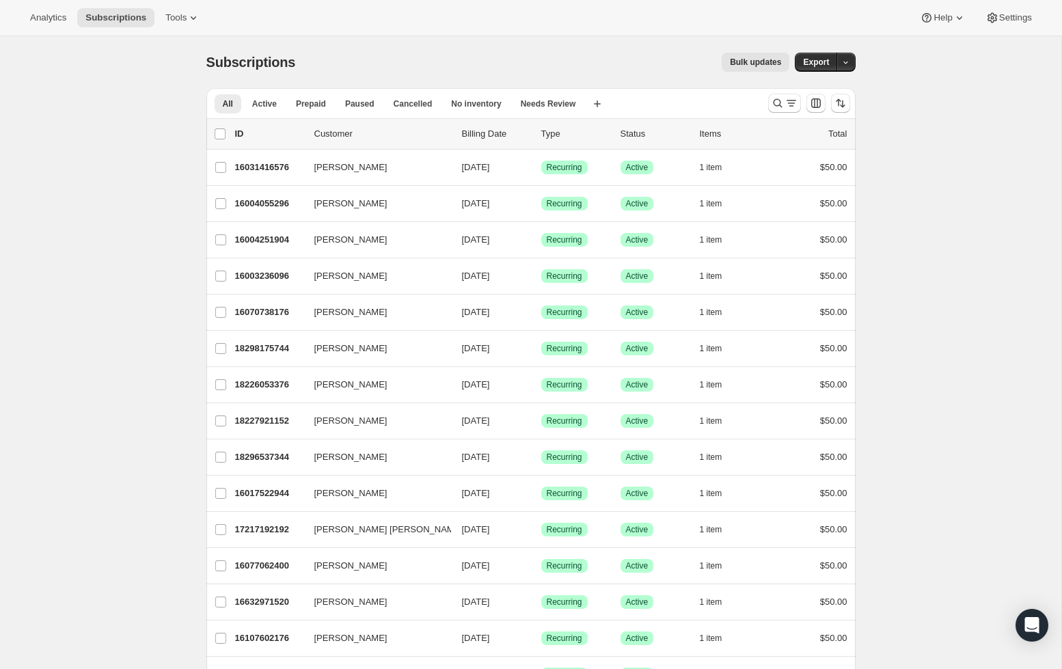
scroll to position [20, 0]
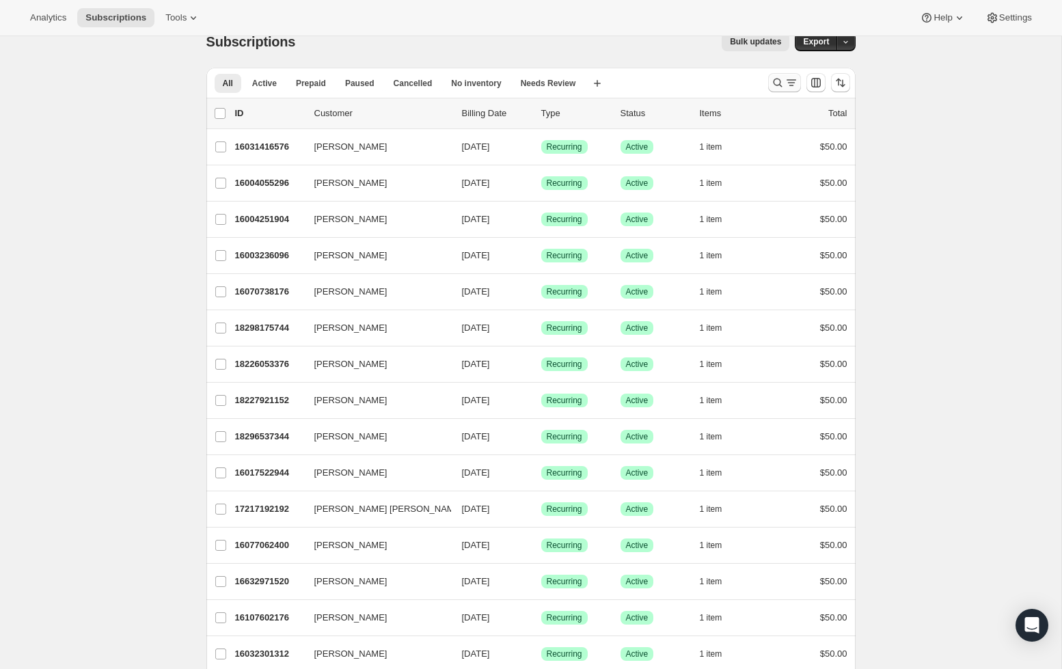
click at [773, 88] on icon "Search and filter results" at bounding box center [778, 83] width 14 height 14
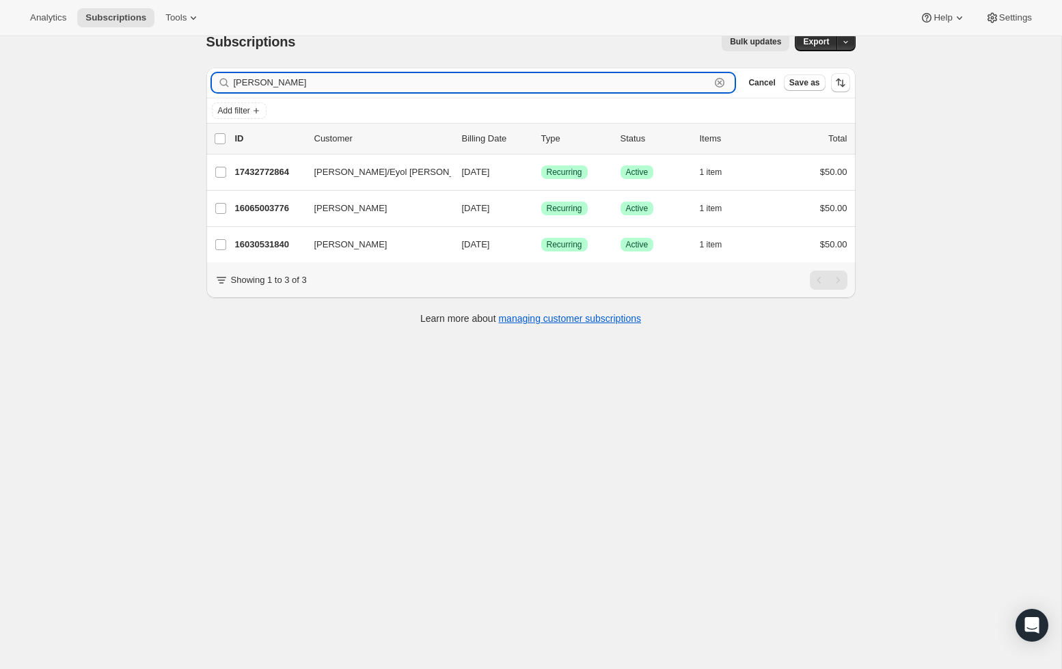
type input "[PERSON_NAME]"
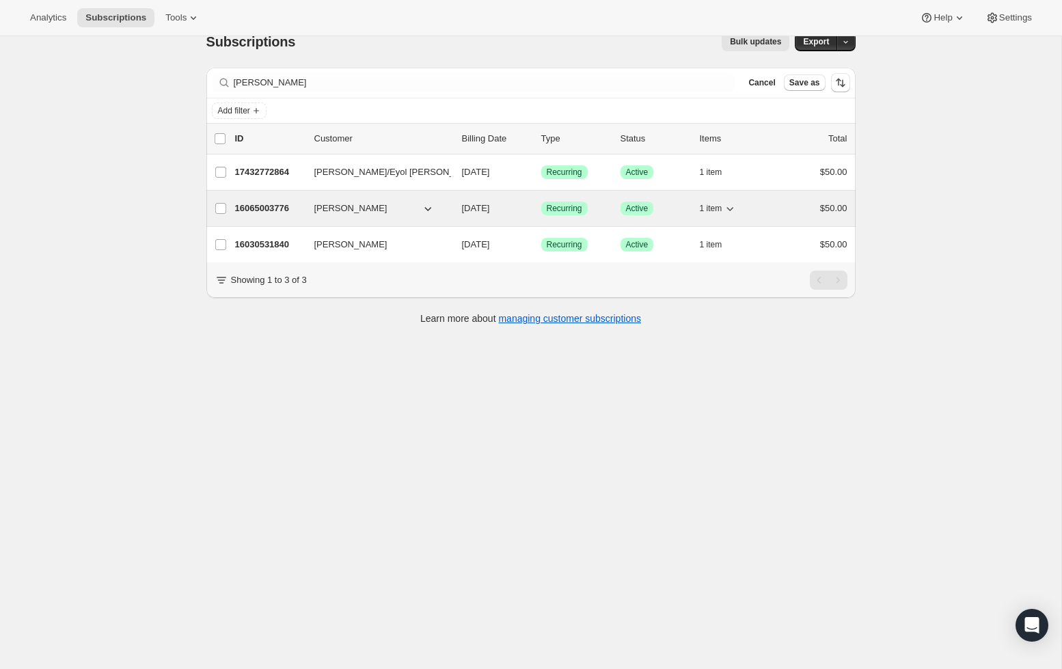
drag, startPoint x: 523, startPoint y: 73, endPoint x: 252, endPoint y: 213, distance: 305.2
click at [252, 213] on p "16065003776" at bounding box center [269, 209] width 68 height 14
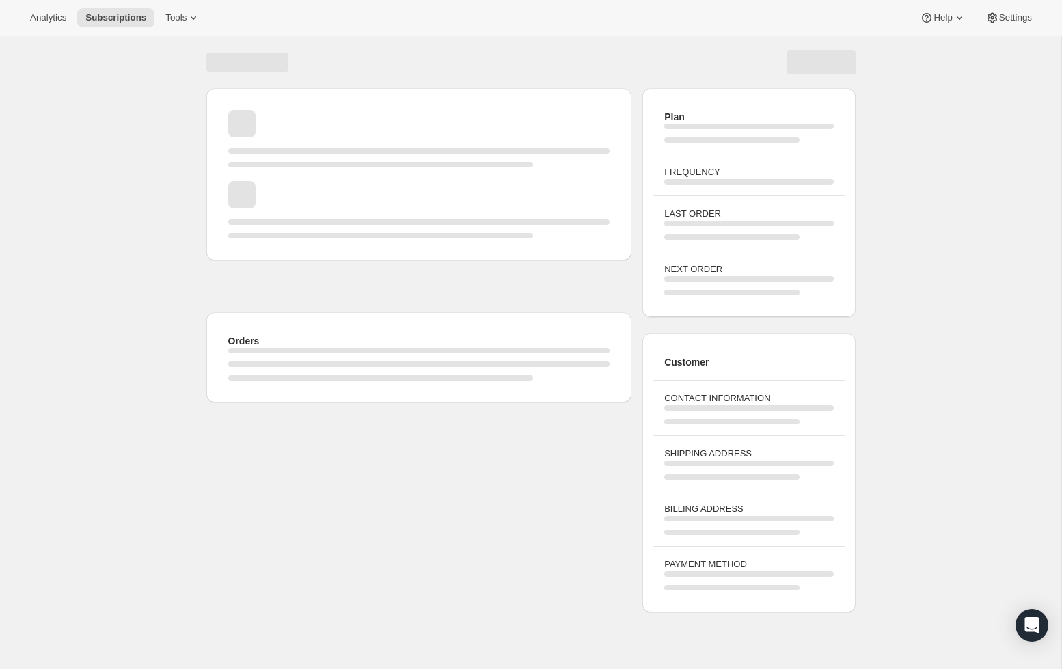
click at [252, 212] on div "Page loading" at bounding box center [419, 209] width 382 height 57
